Goal: Information Seeking & Learning: Learn about a topic

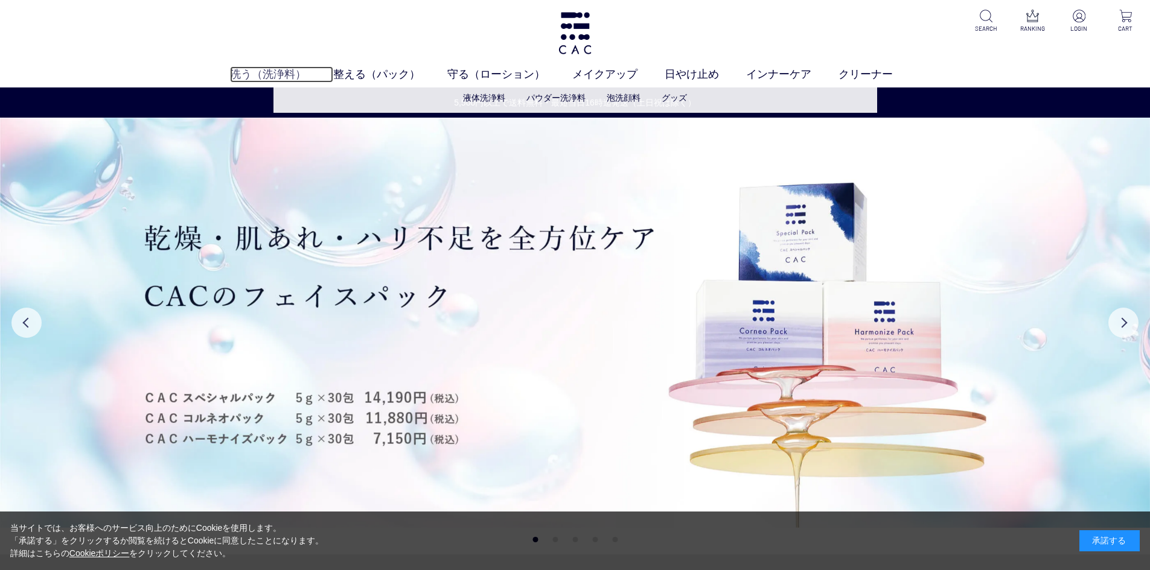
click at [289, 77] on link "洗う（洗浄料）" at bounding box center [281, 74] width 103 height 16
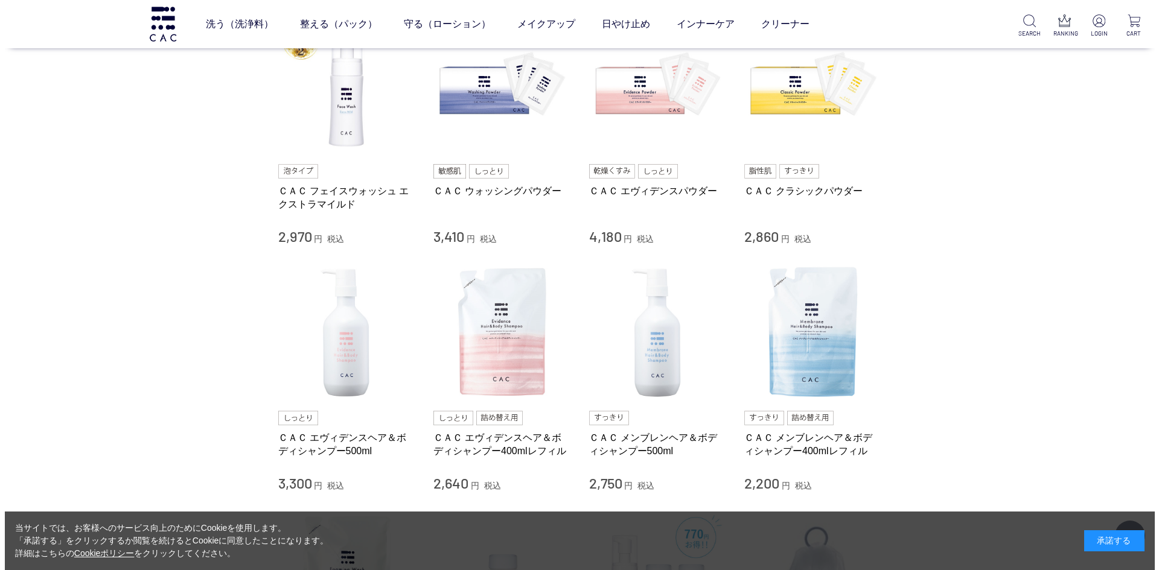
scroll to position [287, 0]
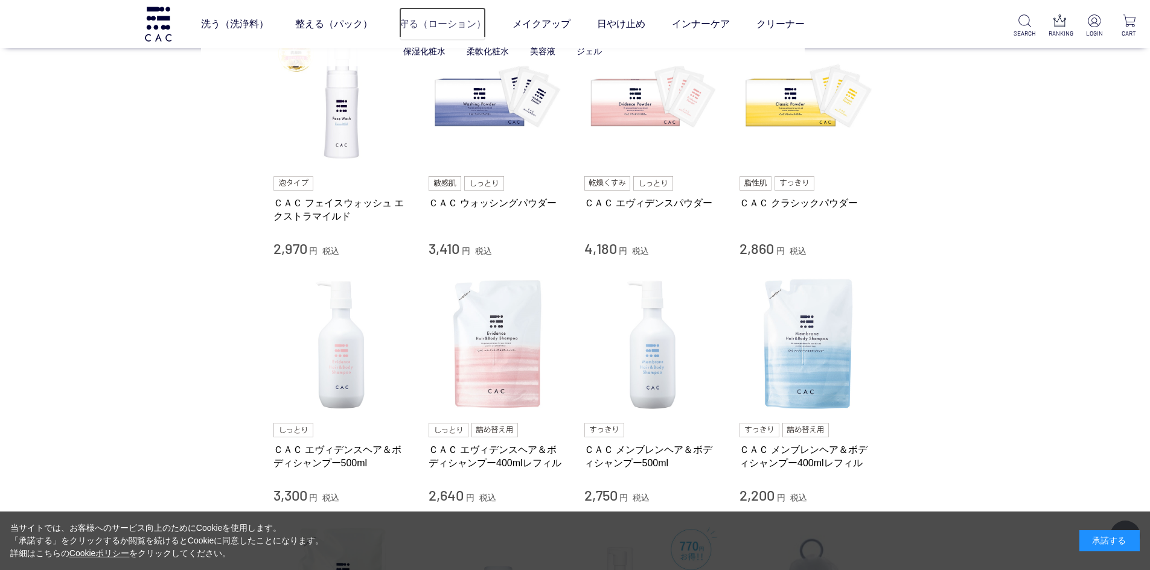
click at [421, 27] on link "守る（ローション）" at bounding box center [442, 24] width 87 height 34
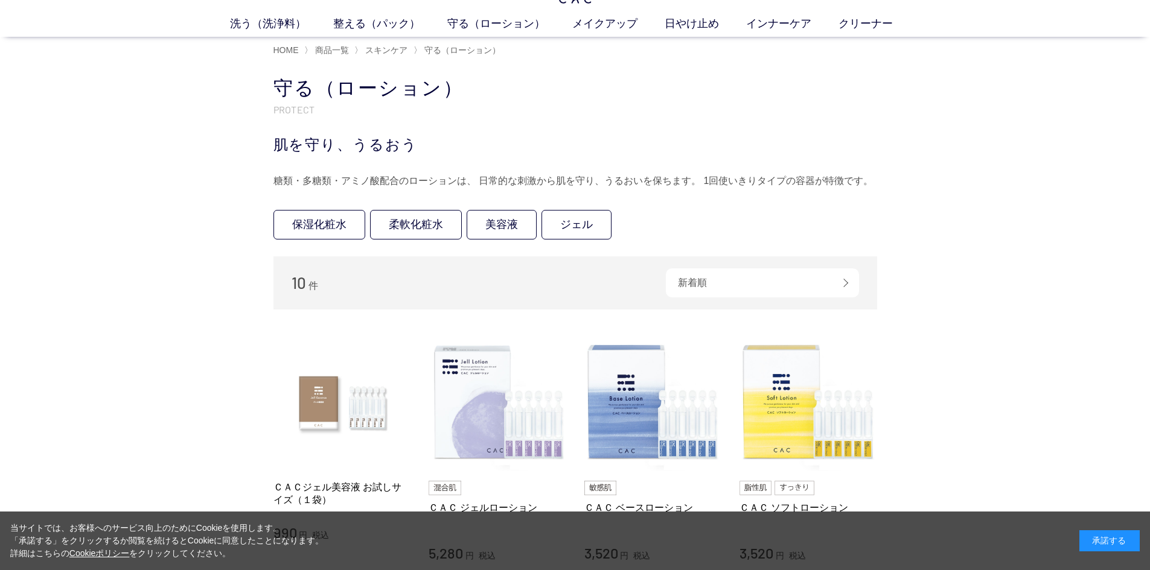
scroll to position [42, 0]
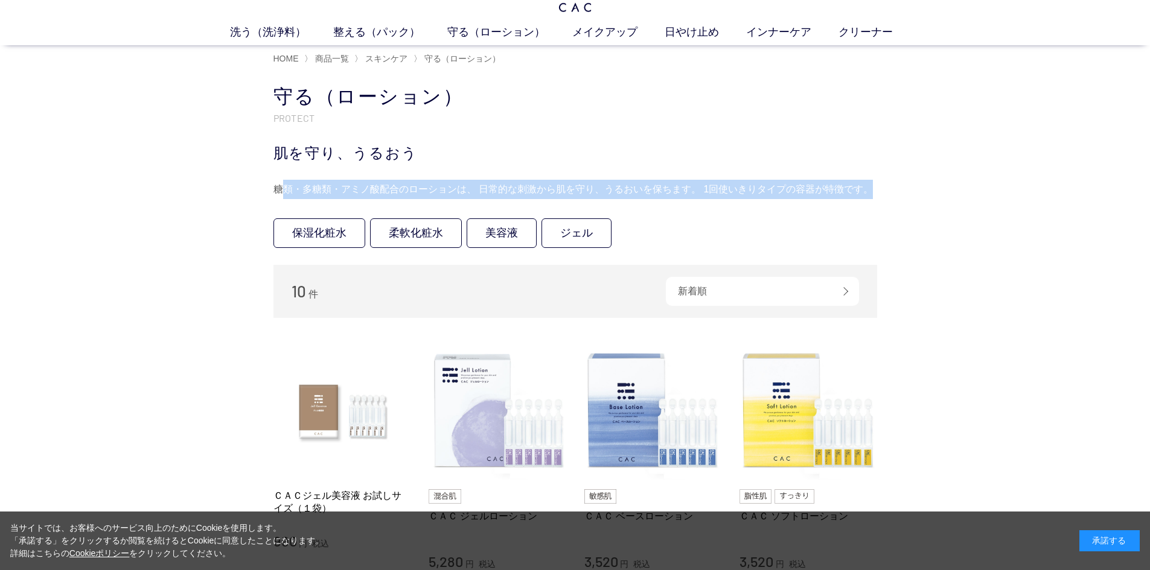
drag, startPoint x: 284, startPoint y: 191, endPoint x: 868, endPoint y: 185, distance: 584.2
click at [868, 185] on div "糖類・多糖類・アミノ酸配合のローションは、 日常的な刺激から肌を守り、うるおいを保ちます。 1回使いきりタイプの容器が特徴です。" at bounding box center [574, 189] width 603 height 19
click at [472, 233] on link "美容液" at bounding box center [501, 233] width 70 height 30
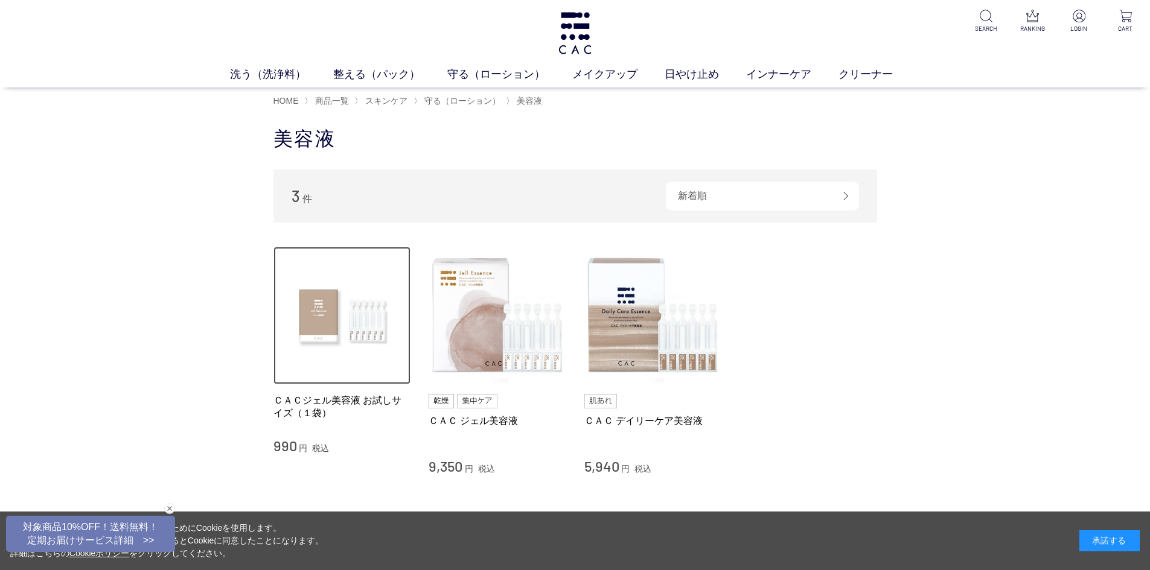
click at [373, 318] on img at bounding box center [342, 316] width 138 height 138
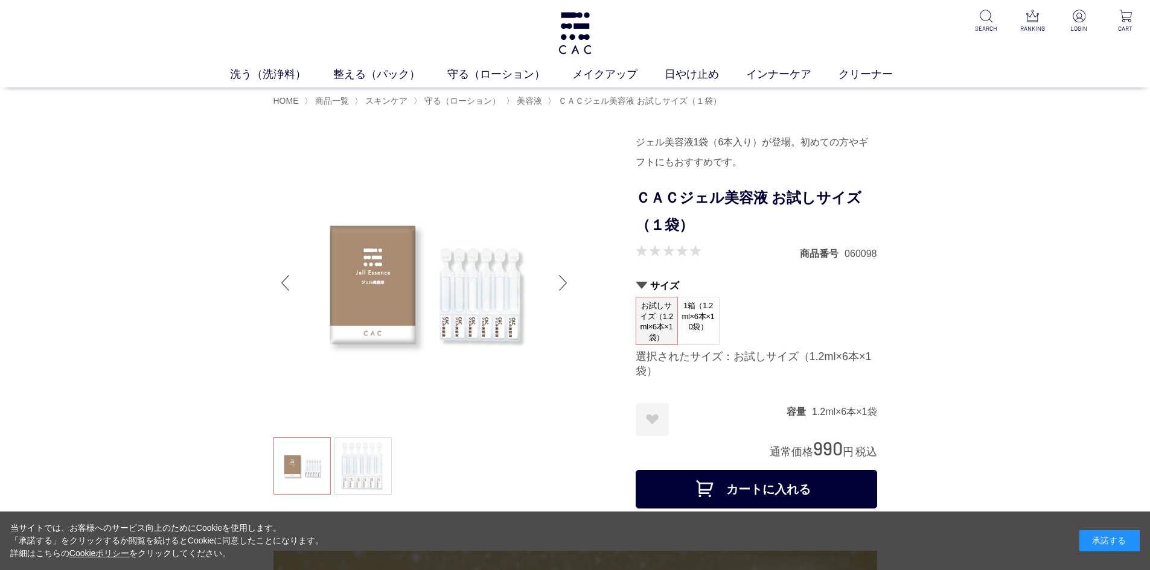
scroll to position [499, 0]
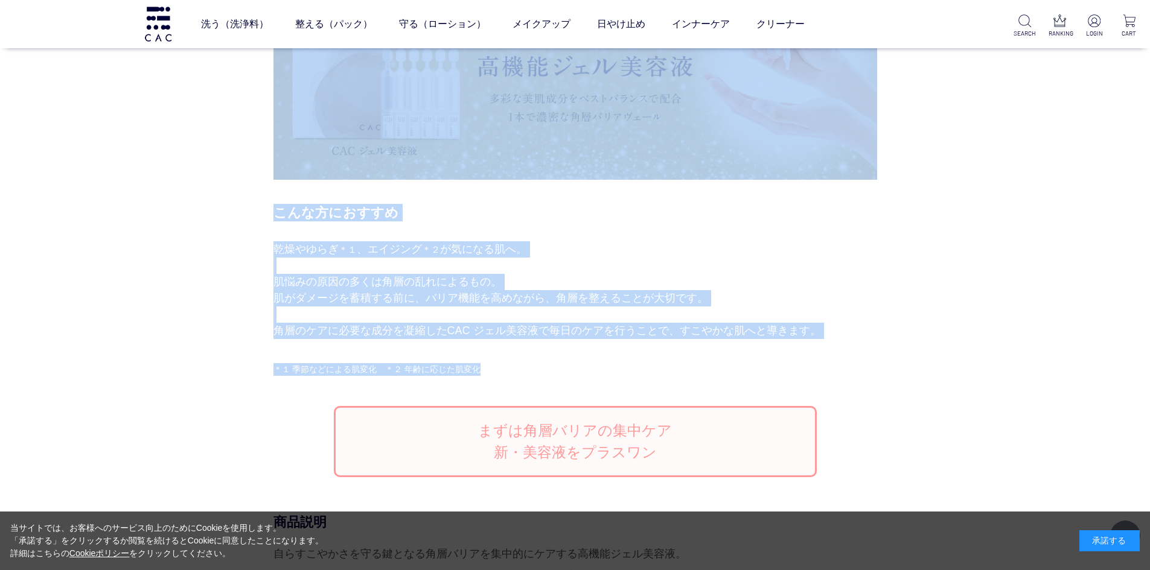
drag, startPoint x: 272, startPoint y: 231, endPoint x: 550, endPoint y: 332, distance: 296.7
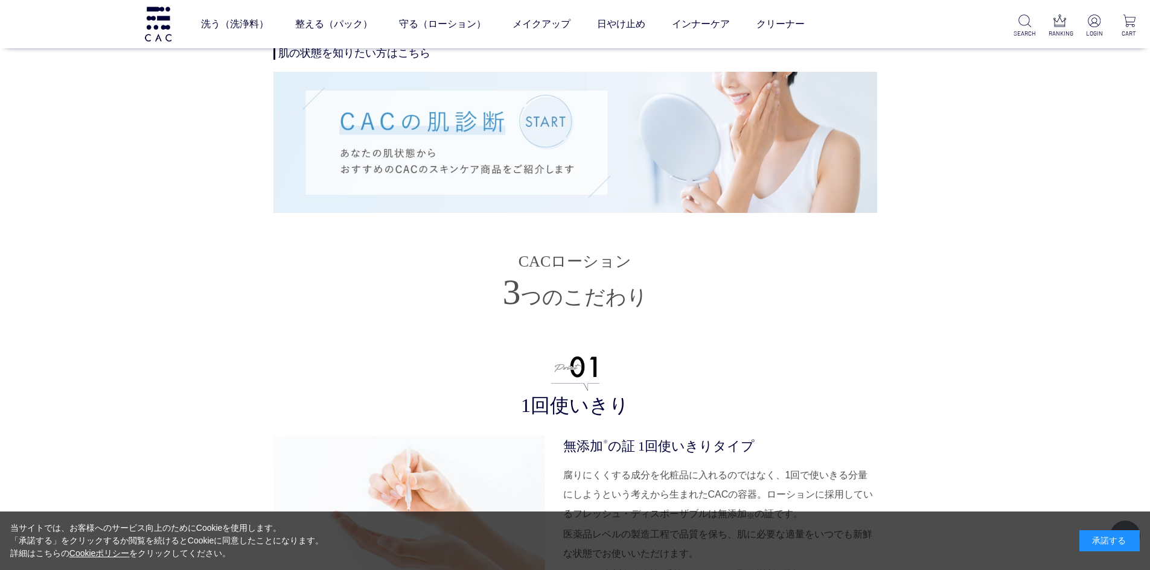
scroll to position [3992, 0]
